Goal: Navigation & Orientation: Find specific page/section

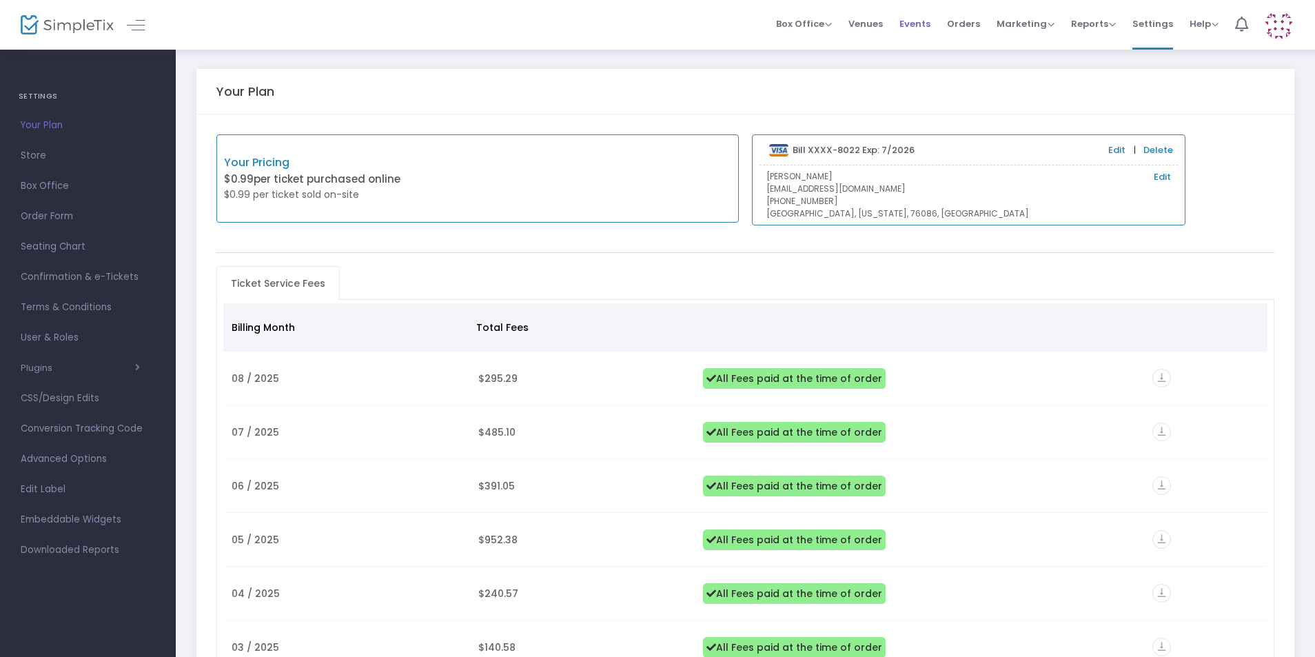
click at [918, 26] on span "Events" at bounding box center [914, 23] width 31 height 35
click at [923, 23] on span "Events" at bounding box center [914, 23] width 31 height 35
